Goal: Check status: Check status

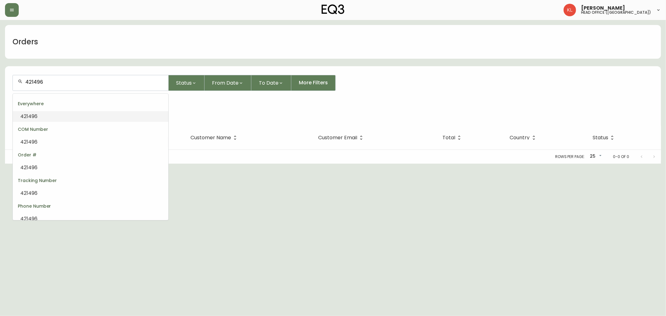
drag, startPoint x: 58, startPoint y: 82, endPoint x: 3, endPoint y: 76, distance: 55.1
click at [4, 76] on main "Orders 421496 Status From Date To Date More Filters Everywhere 421496 Order # D…" at bounding box center [333, 92] width 666 height 144
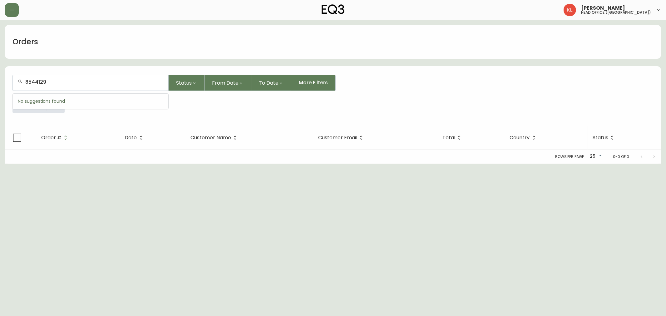
type input "8544129"
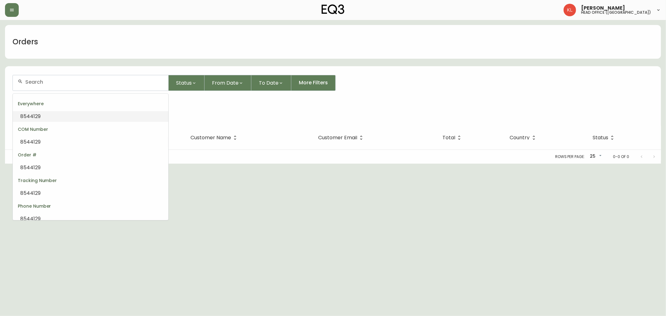
click at [58, 117] on li "8544129" at bounding box center [91, 116] width 156 height 11
type input "8544129"
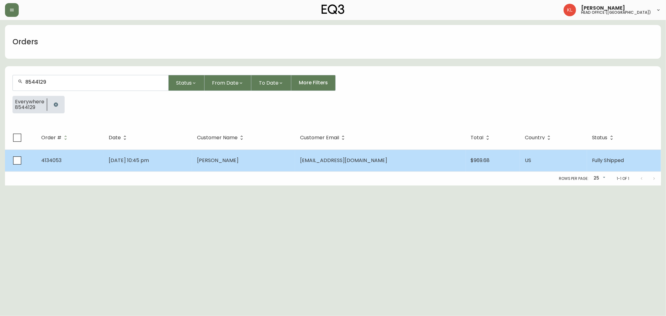
click at [192, 165] on td "[DATE] 10:45 pm" at bounding box center [148, 161] width 88 height 22
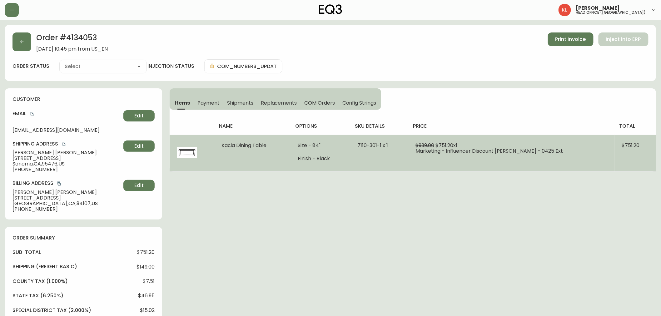
type input "Fully Shipped"
select select "FULLY_SHIPPED"
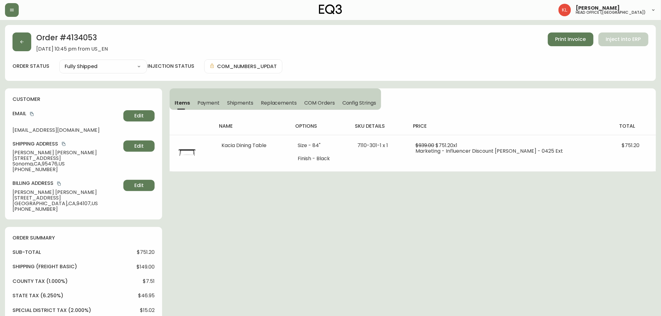
click at [526, 238] on div "Order # 4134053 [DATE] 10:45 pm from US_EN Print Invoice Inject into ERP order …" at bounding box center [330, 299] width 651 height 548
